Goal: Information Seeking & Learning: Learn about a topic

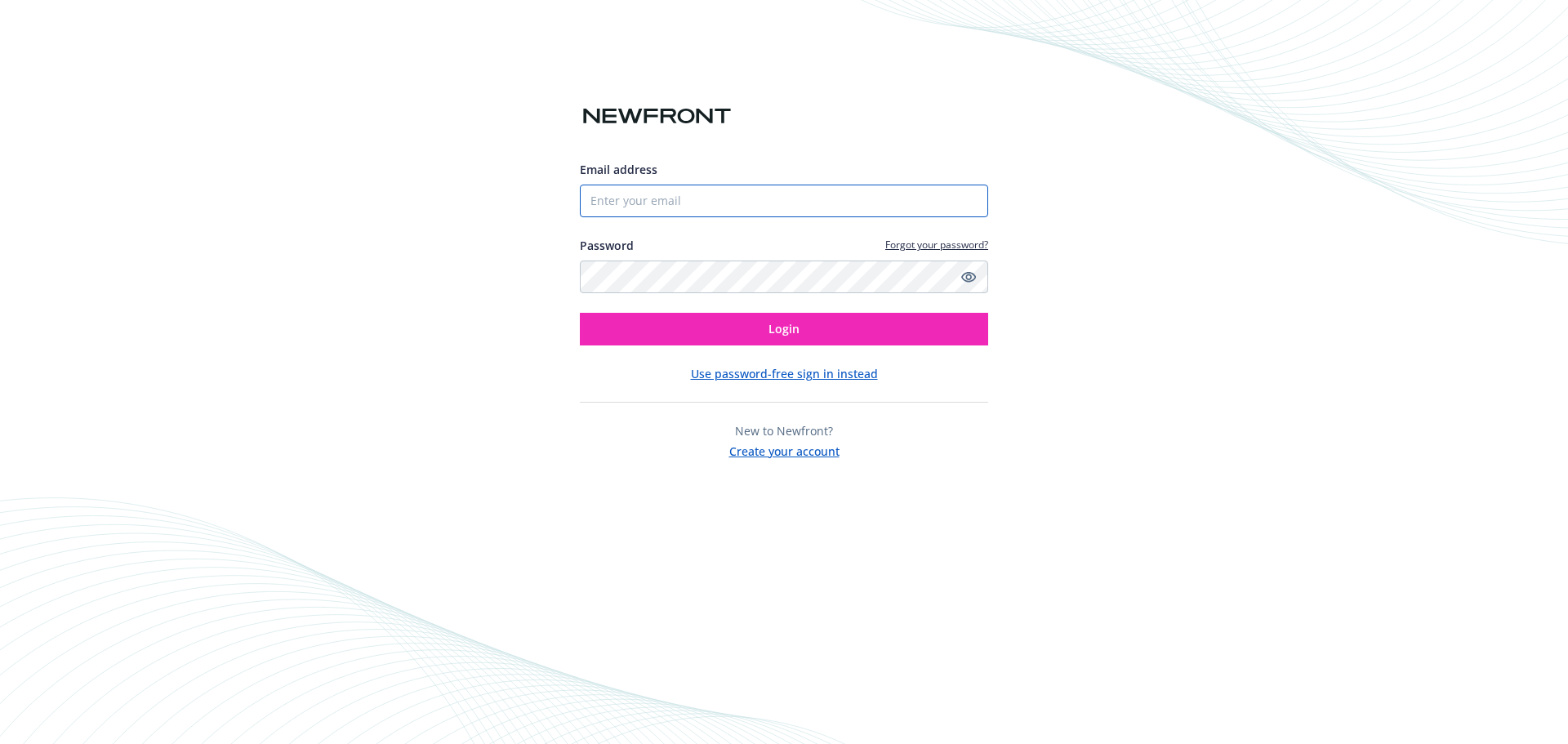
click at [626, 191] on input "Email address" at bounding box center [784, 201] width 408 height 33
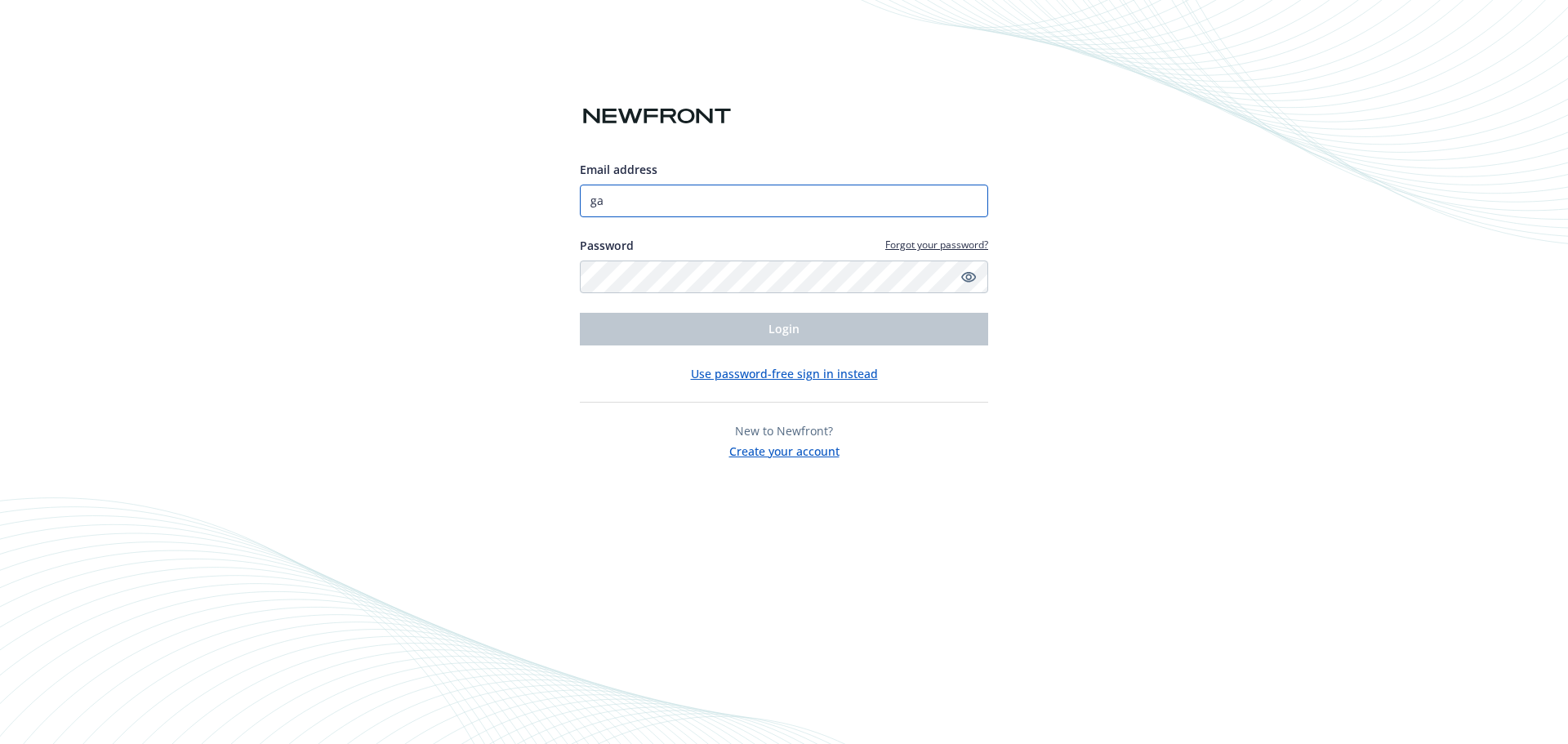
type input "gaby.wright@newfront.com"
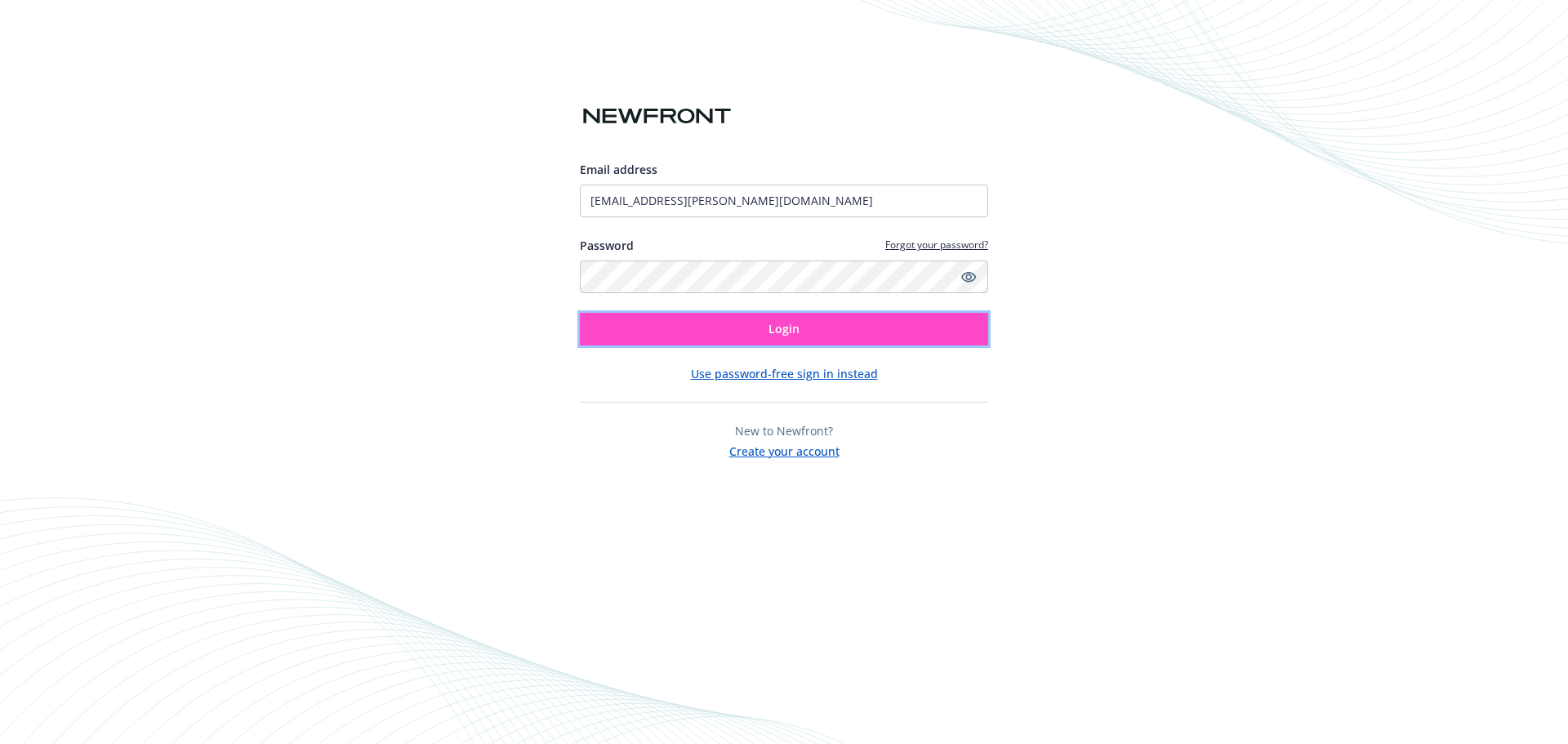
click at [748, 333] on button "Login" at bounding box center [784, 329] width 408 height 33
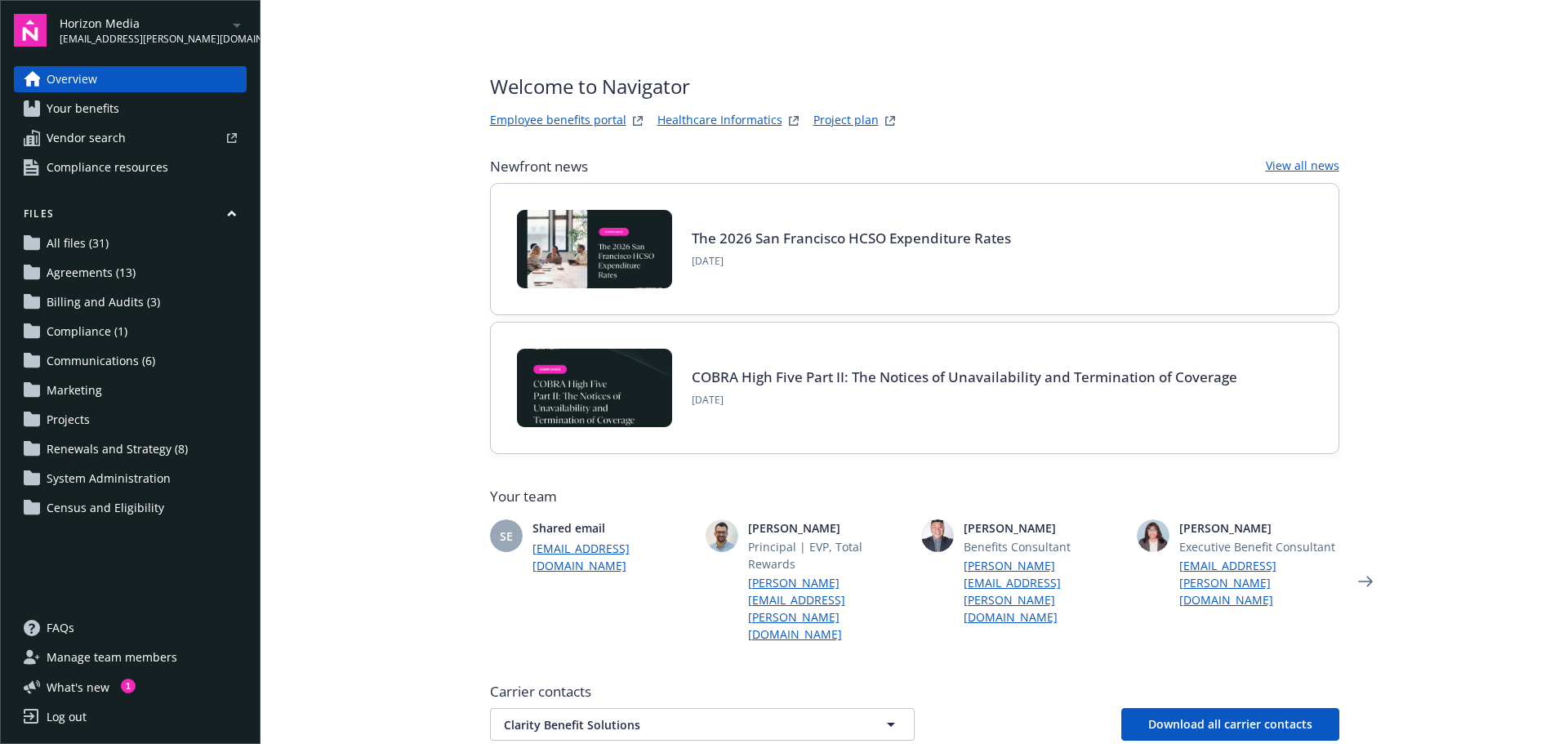
click at [598, 126] on link "Employee benefits portal" at bounding box center [558, 121] width 136 height 19
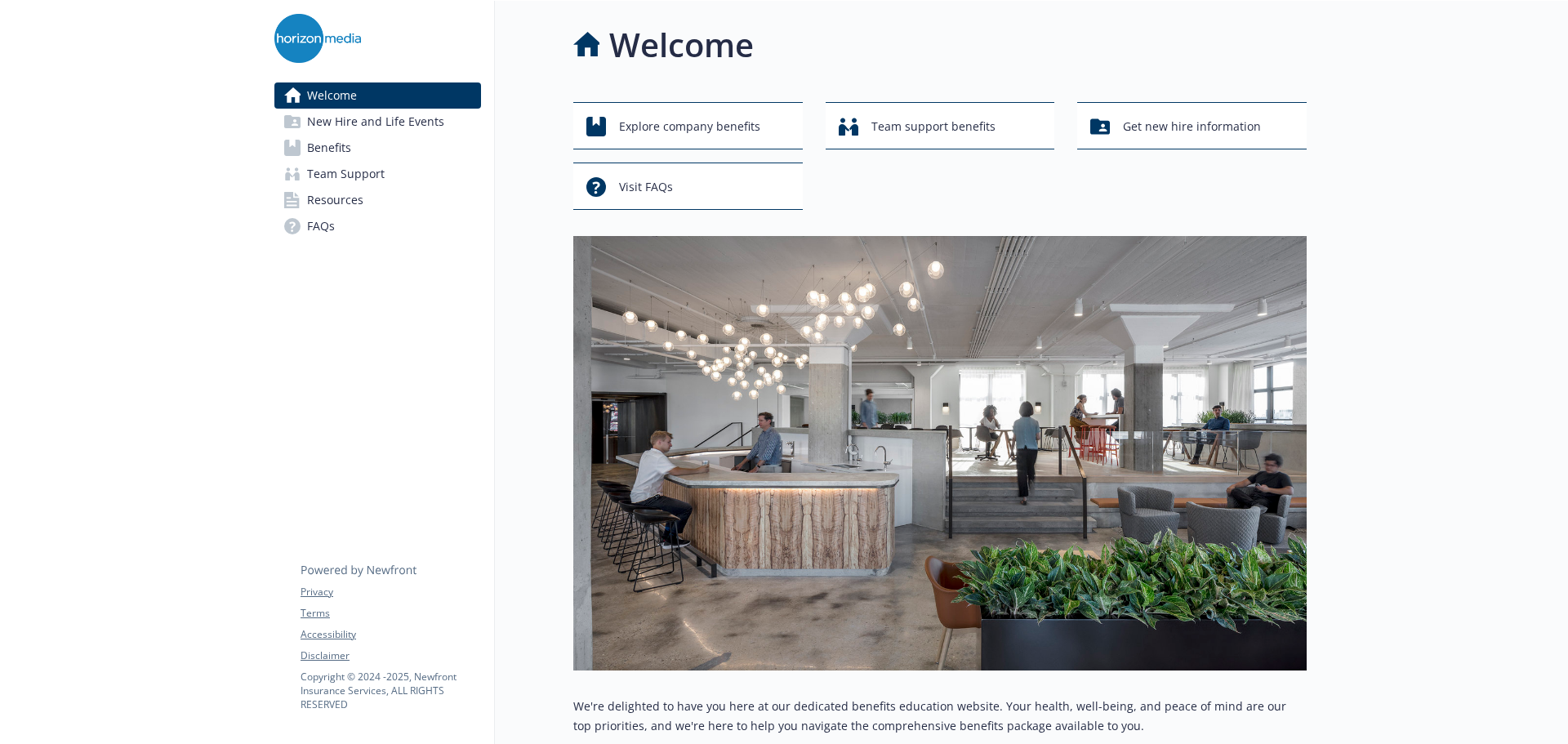
click at [323, 143] on span "Benefits" at bounding box center [329, 147] width 45 height 26
